Goal: Information Seeking & Learning: Learn about a topic

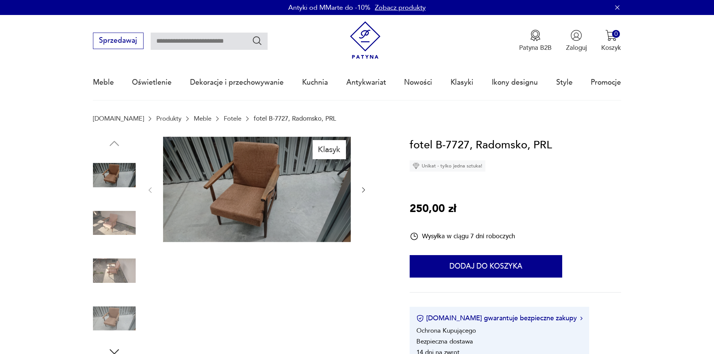
click at [117, 224] on img at bounding box center [114, 223] width 43 height 43
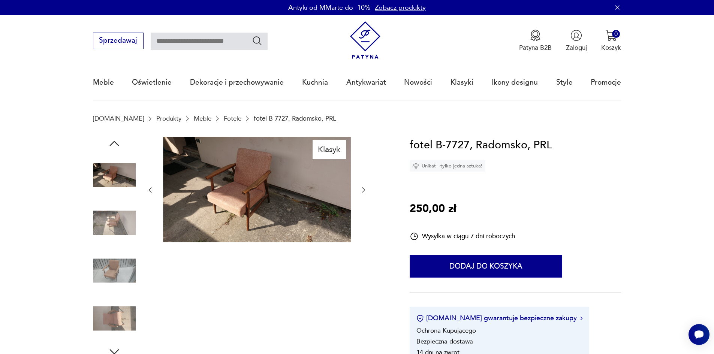
click at [117, 226] on img at bounding box center [114, 223] width 43 height 43
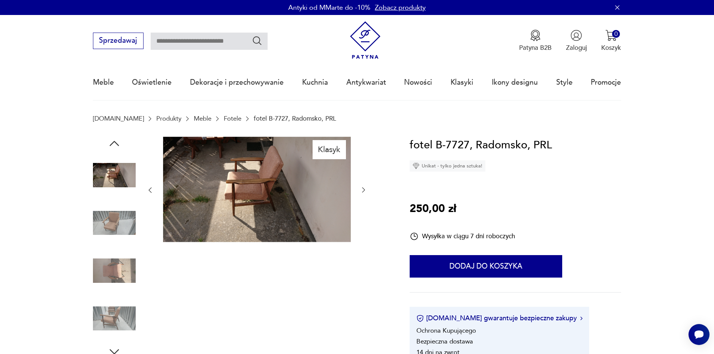
click at [221, 200] on img at bounding box center [257, 190] width 188 height 106
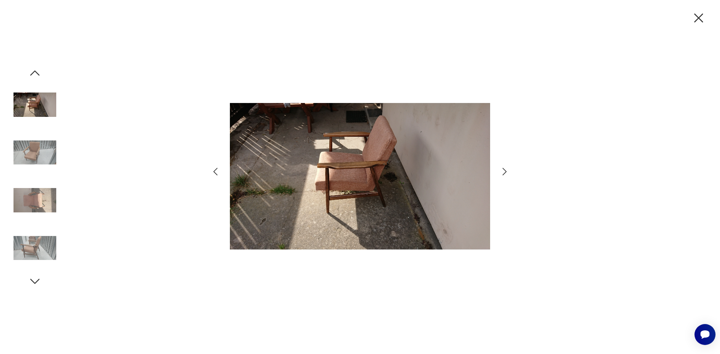
click at [503, 174] on icon "button" at bounding box center [504, 171] width 11 height 11
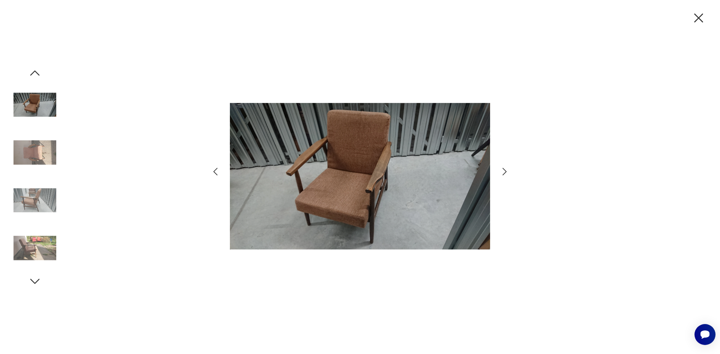
click at [503, 174] on icon "button" at bounding box center [504, 171] width 11 height 11
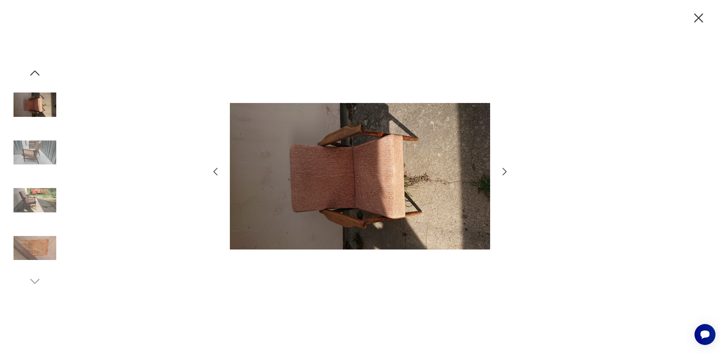
click at [503, 174] on icon "button" at bounding box center [504, 171] width 11 height 11
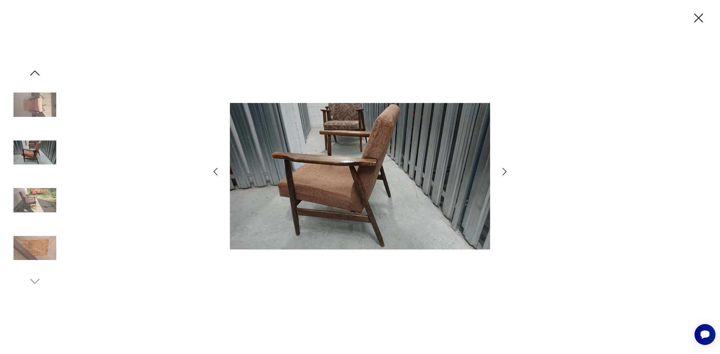
click at [503, 174] on icon "button" at bounding box center [504, 171] width 11 height 11
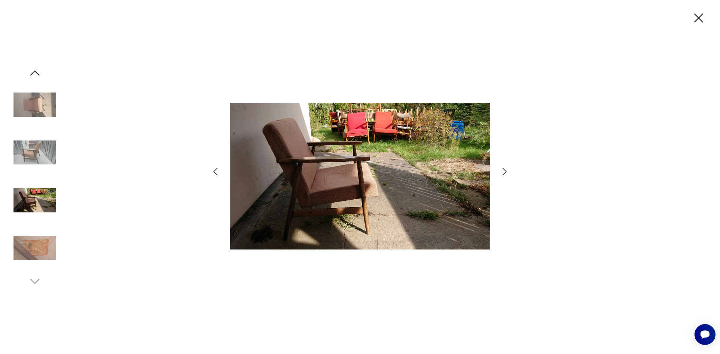
click at [503, 174] on icon "button" at bounding box center [504, 171] width 11 height 11
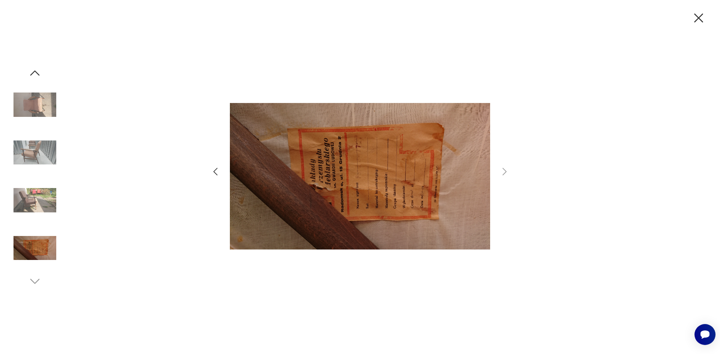
click at [699, 19] on icon "button" at bounding box center [698, 17] width 9 height 9
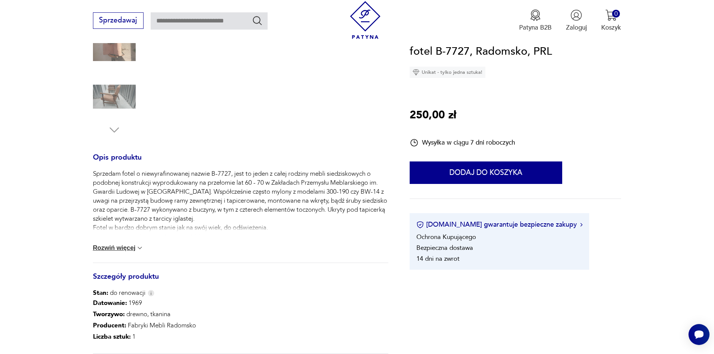
scroll to position [225, 0]
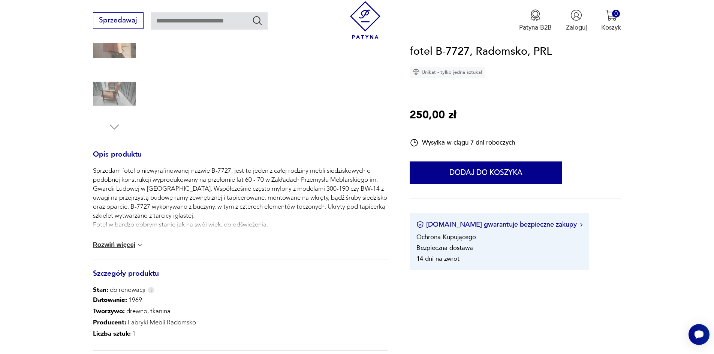
click at [115, 244] on button "Rozwiń więcej" at bounding box center [118, 244] width 51 height 7
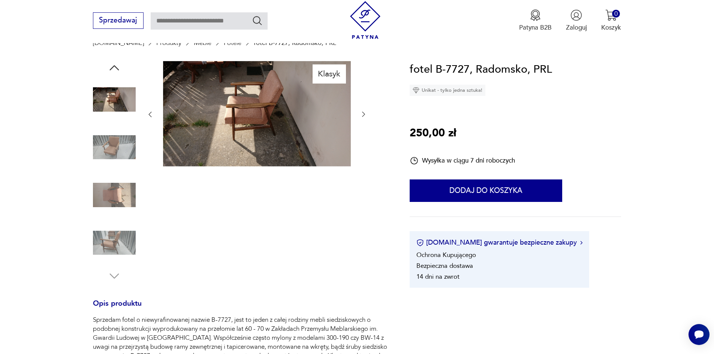
scroll to position [75, 0]
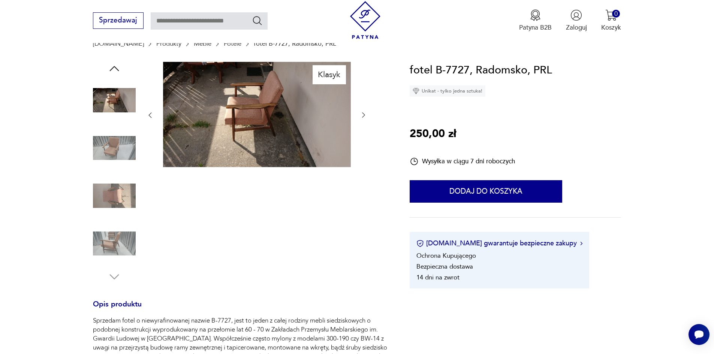
click at [216, 102] on img at bounding box center [257, 115] width 188 height 106
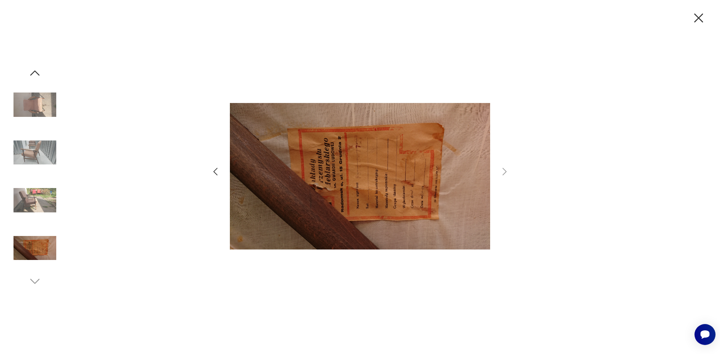
click at [219, 173] on icon "button" at bounding box center [215, 171] width 11 height 11
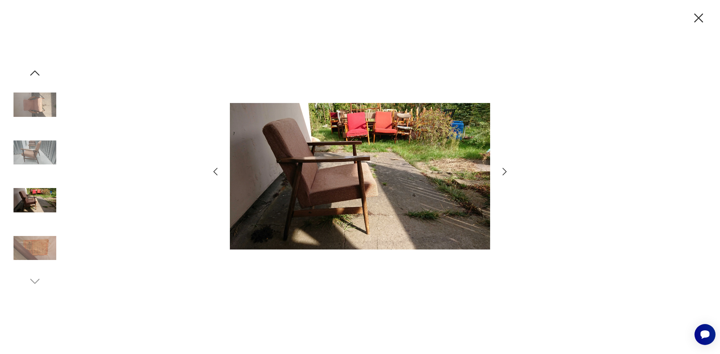
click at [216, 172] on icon "button" at bounding box center [215, 171] width 11 height 11
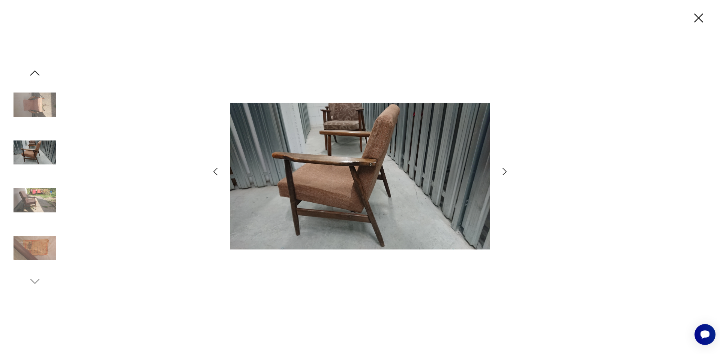
click at [216, 172] on icon "button" at bounding box center [215, 171] width 11 height 11
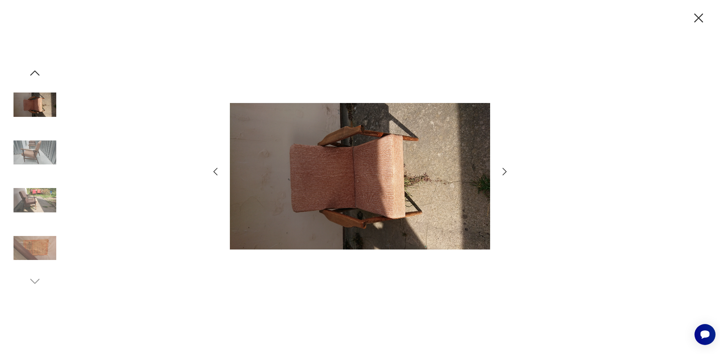
click at [216, 172] on icon "button" at bounding box center [215, 171] width 11 height 11
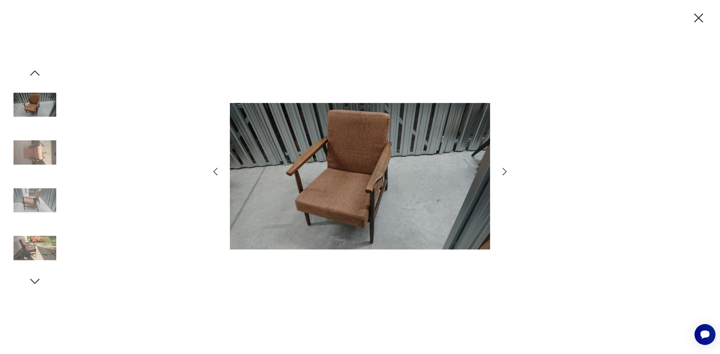
click at [216, 172] on icon "button" at bounding box center [215, 171] width 11 height 11
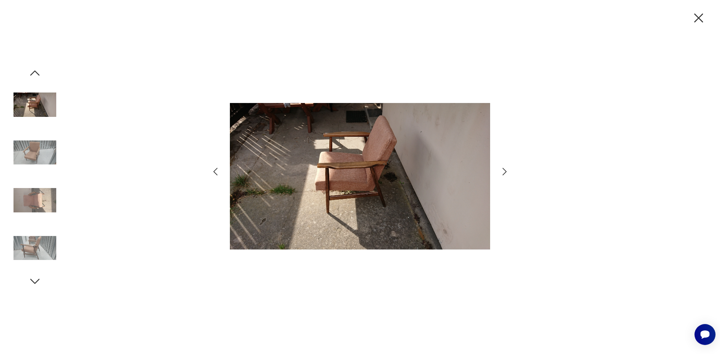
click at [216, 172] on icon "button" at bounding box center [215, 171] width 11 height 11
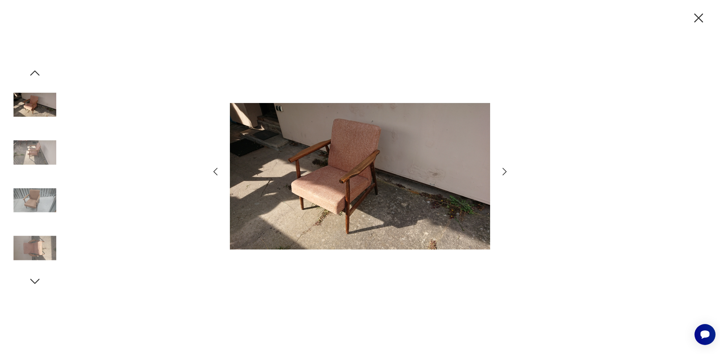
click at [216, 172] on icon "button" at bounding box center [215, 171] width 11 height 11
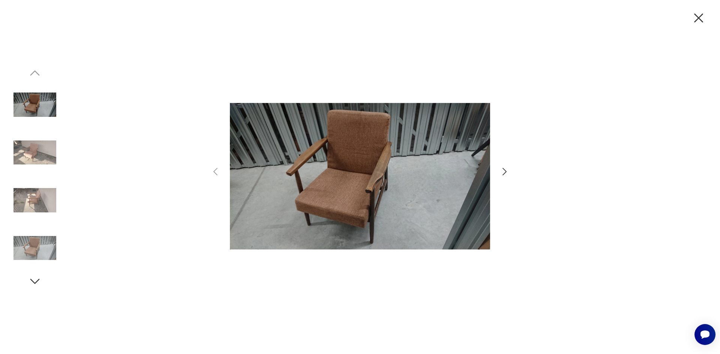
click at [699, 14] on icon "button" at bounding box center [699, 18] width 16 height 16
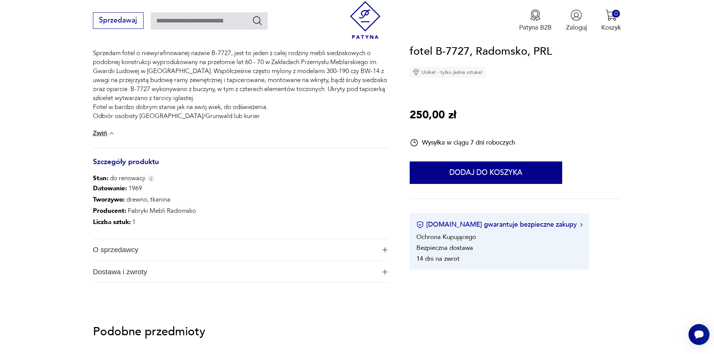
scroll to position [525, 0]
